Goal: Transaction & Acquisition: Purchase product/service

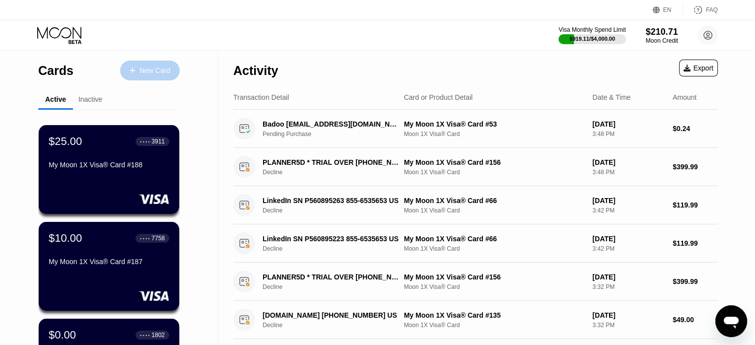
click at [161, 76] on div "New Card" at bounding box center [150, 71] width 60 height 20
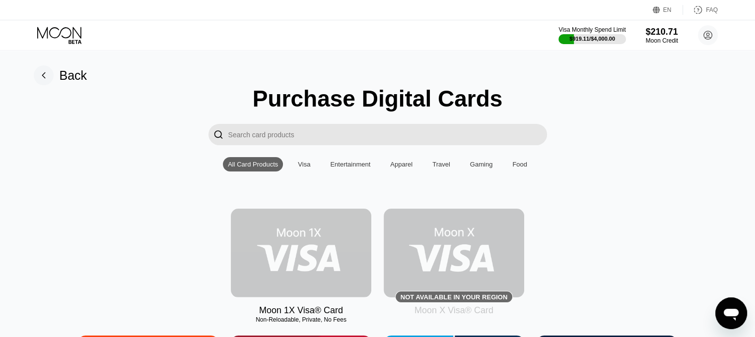
click at [290, 239] on img at bounding box center [301, 253] width 140 height 89
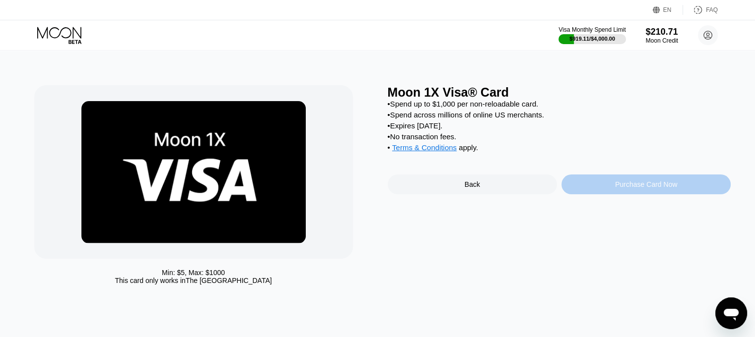
click at [614, 195] on div "Purchase Card Now" at bounding box center [645, 185] width 169 height 20
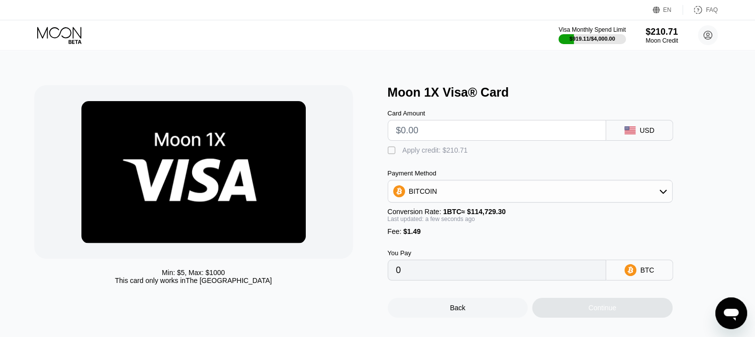
click at [427, 133] on input "text" at bounding box center [496, 131] width 201 height 20
type input "$14"
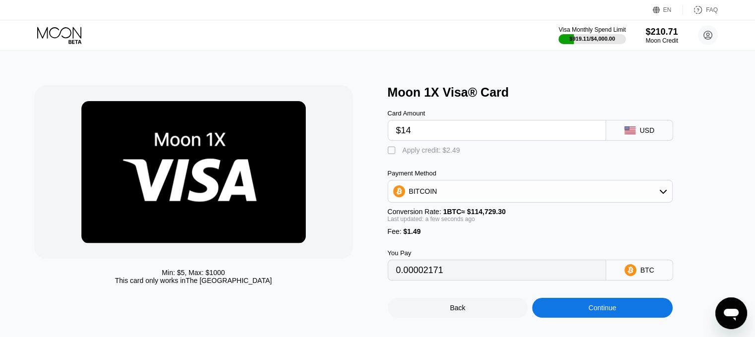
type input "0.00013502"
type input "$14"
click at [437, 154] on div "Apply credit: $15.49" at bounding box center [433, 150] width 62 height 8
type input "0"
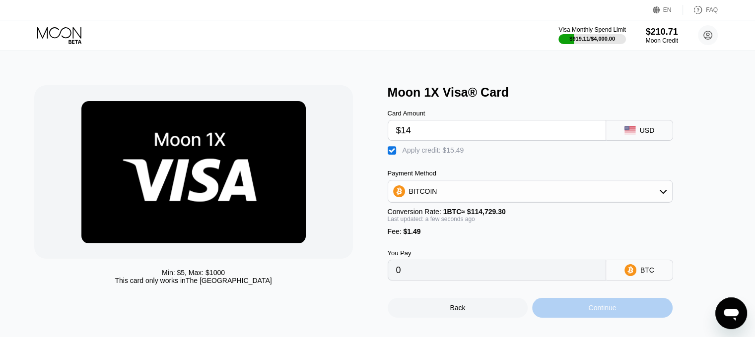
click at [591, 312] on div "Continue" at bounding box center [602, 308] width 28 height 8
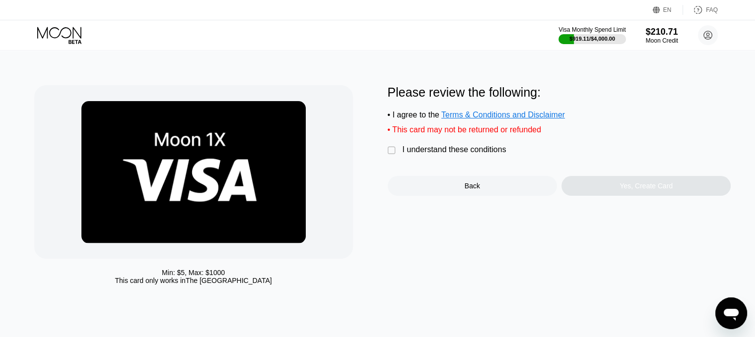
click at [469, 152] on div "I understand these conditions" at bounding box center [454, 149] width 104 height 9
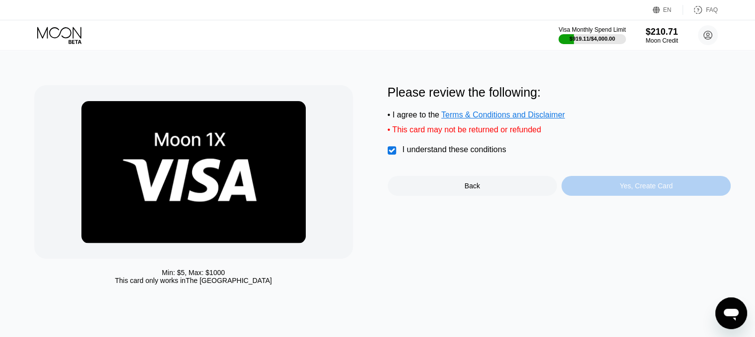
click at [630, 184] on div "Yes, Create Card" at bounding box center [645, 186] width 169 height 20
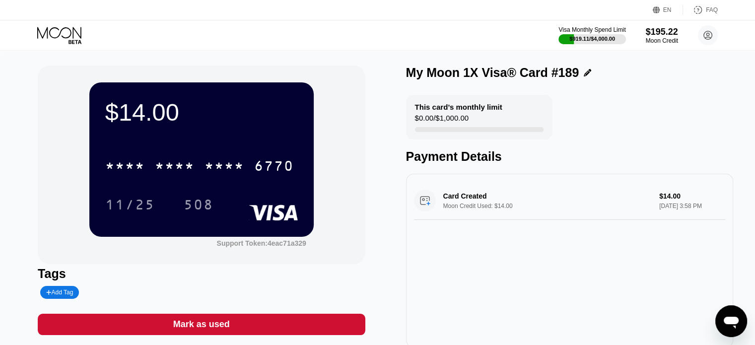
click at [16, 169] on div "$14.00 * * * * * * * * * * * * 6770 11/25 508 Support Token: 4eac71a329 Tags Ad…" at bounding box center [377, 212] width 755 height 322
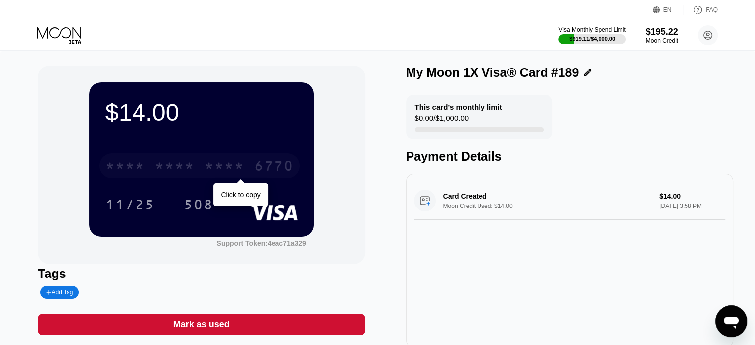
click at [146, 168] on div "* * * * * * * * * * * * 6770" at bounding box center [199, 165] width 200 height 25
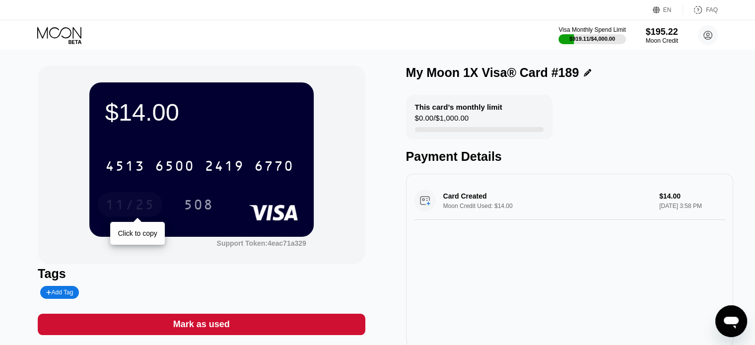
click at [138, 208] on div "11/25" at bounding box center [130, 206] width 50 height 16
click at [14, 223] on div "$14.00 4513 6500 2419 6770 11/25 508 Support Token: 4eac71a329 Tags Add Tag Mar…" at bounding box center [377, 212] width 755 height 322
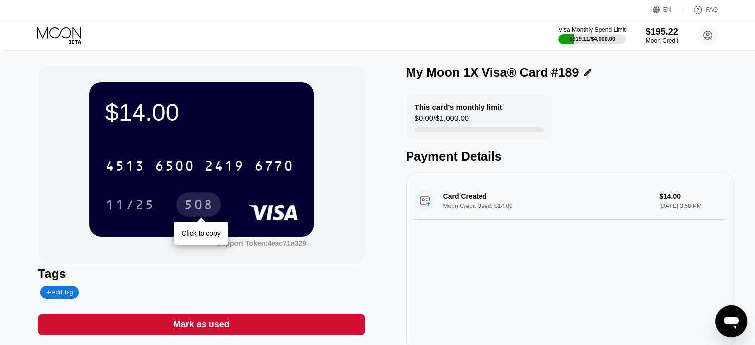
click at [193, 205] on div "508" at bounding box center [199, 206] width 30 height 16
click at [0, 123] on div "$14.00 4513 6500 2419 6770 11/25 508 Support Token: 4eac71a329 Tags Add Tag Mar…" at bounding box center [377, 212] width 755 height 322
